Goal: Book appointment/travel/reservation

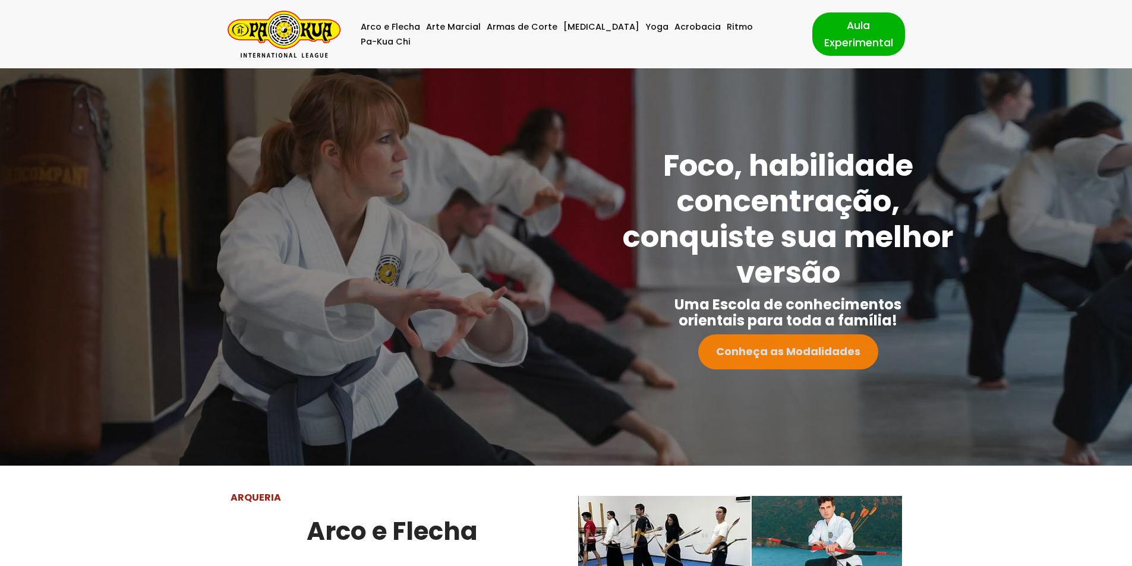
click at [767, 354] on strong "Conheça as Modalidades" at bounding box center [788, 351] width 144 height 15
click at [418, 34] on link "Arco e Flecha" at bounding box center [390, 27] width 59 height 15
click at [280, 34] on img "Pa-Kua Brasil Uma Escola de conhecimentos orientais para toda a família. Foco, …" at bounding box center [284, 34] width 113 height 47
click at [675, 30] on link "Acrobacia" at bounding box center [698, 27] width 46 height 15
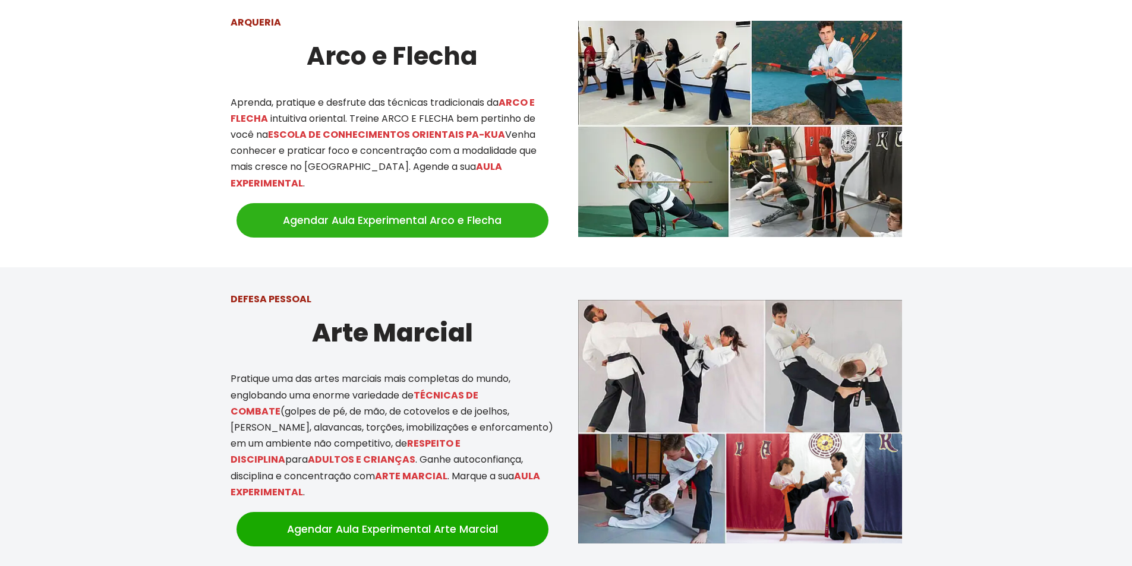
click at [360, 203] on link "Agendar Aula Experimental Arco e Flecha" at bounding box center [393, 220] width 312 height 34
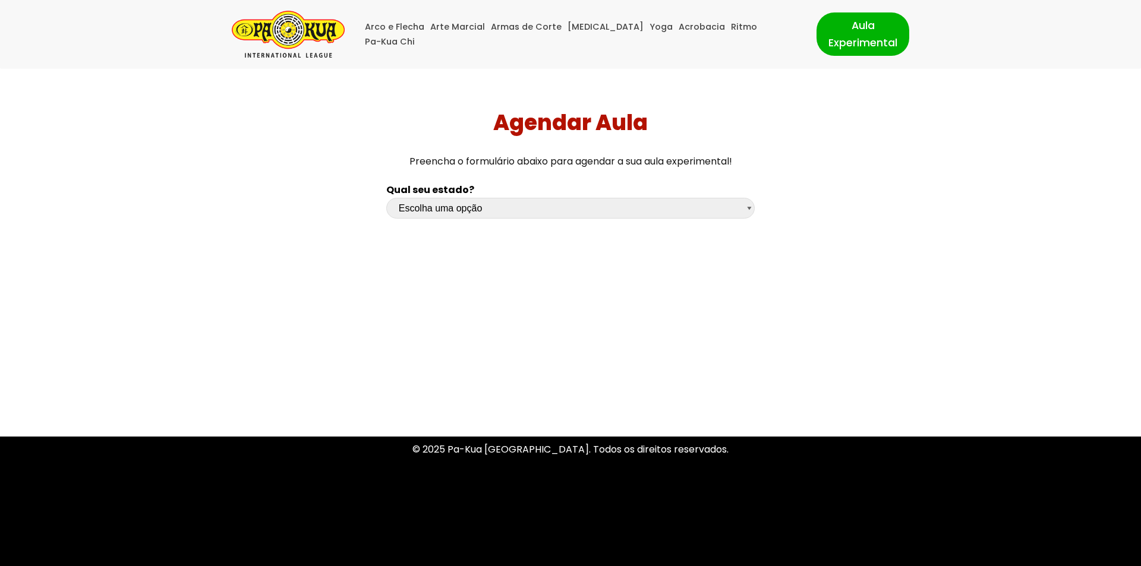
click at [285, 29] on img "Pa-Kua Brasil Uma Escola de conhecimentos orientais para toda a família. Foco, …" at bounding box center [288, 34] width 113 height 47
